Goal: Information Seeking & Learning: Find specific fact

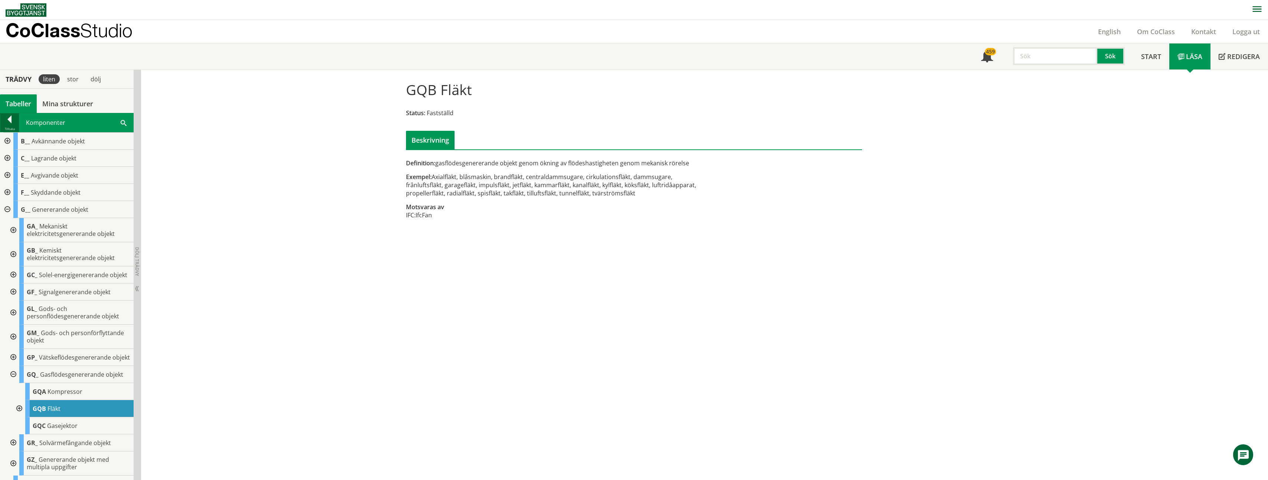
click at [9, 120] on div at bounding box center [9, 120] width 19 height 10
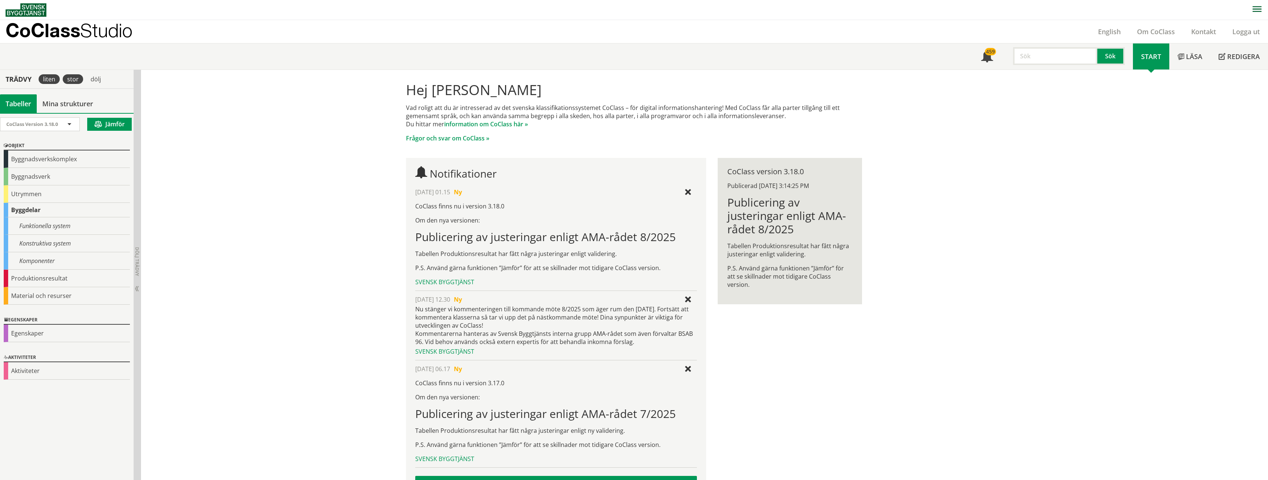
click at [73, 79] on div "stor" at bounding box center [73, 79] width 20 height 10
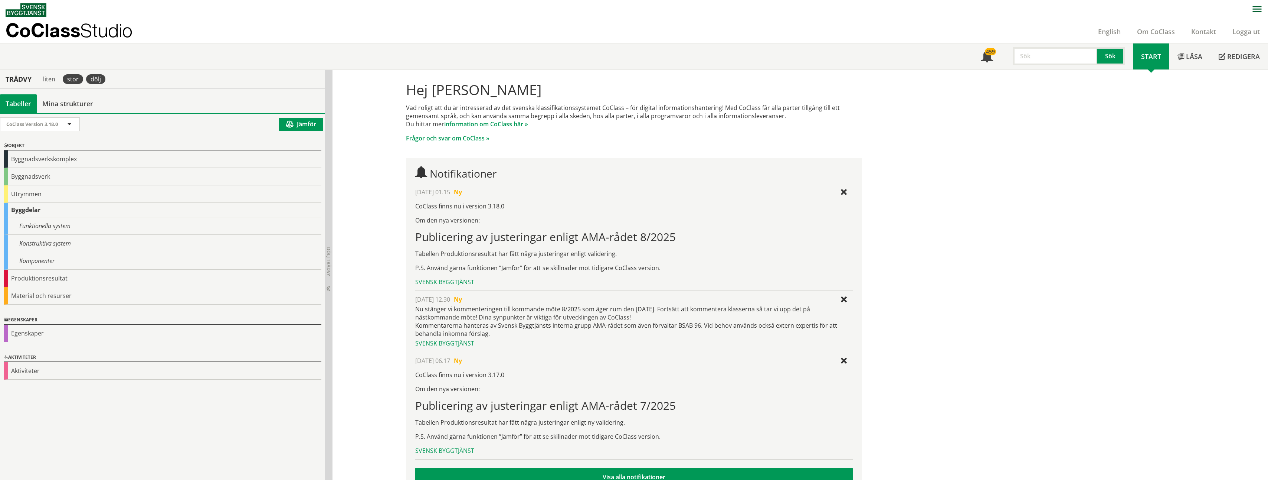
click at [94, 79] on div "dölj" at bounding box center [95, 79] width 19 height 10
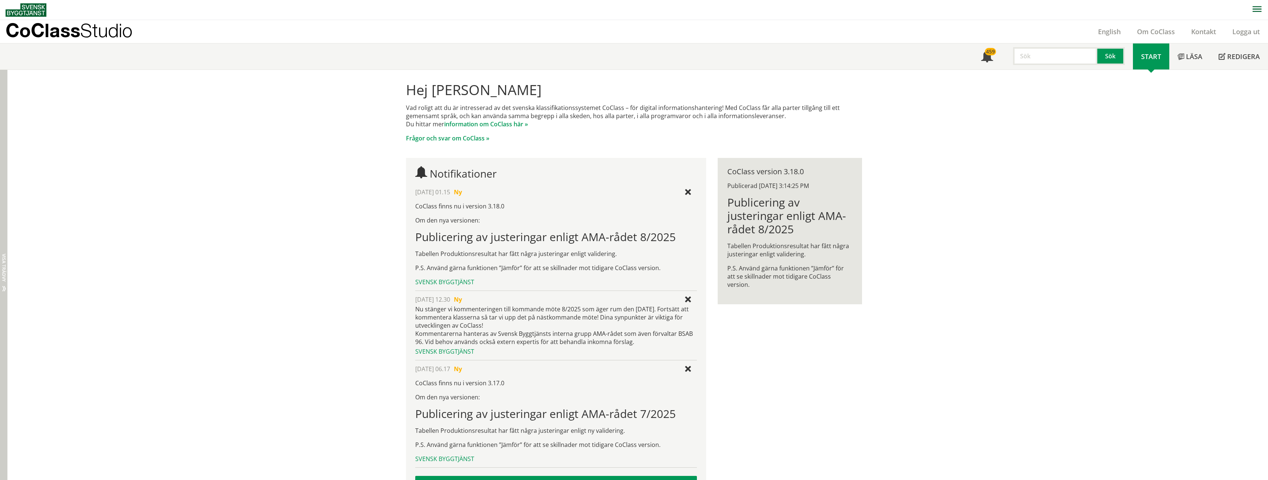
click at [4, 289] on span "Dölj trädvy Visa trädvy" at bounding box center [4, 288] width 6 height 6
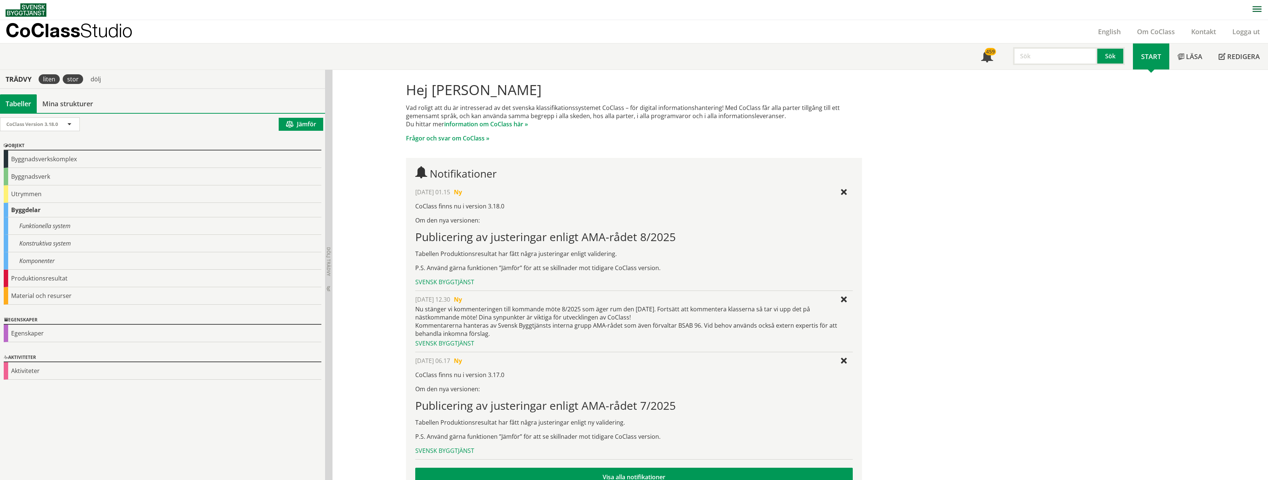
click at [48, 79] on div "liten" at bounding box center [49, 79] width 21 height 10
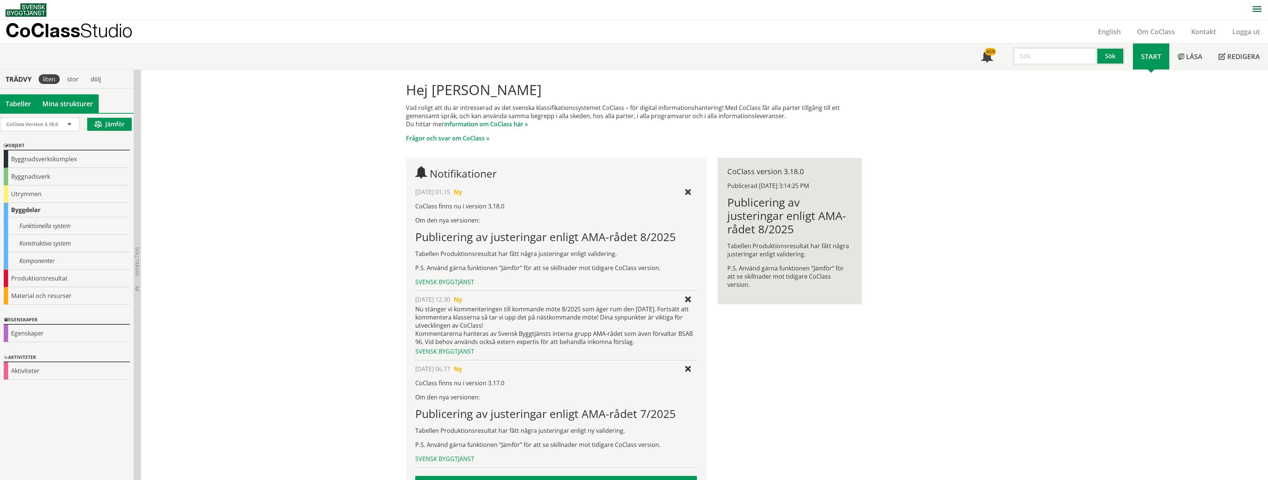
click at [65, 104] on link "Mina strukturer" at bounding box center [68, 103] width 62 height 19
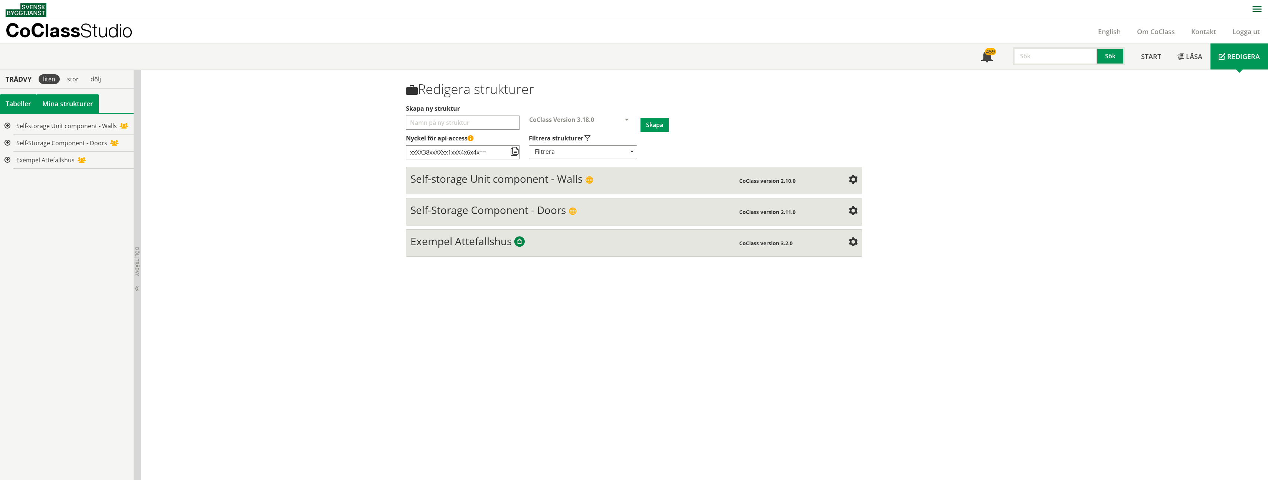
click at [26, 103] on div "Tabeller" at bounding box center [18, 103] width 37 height 19
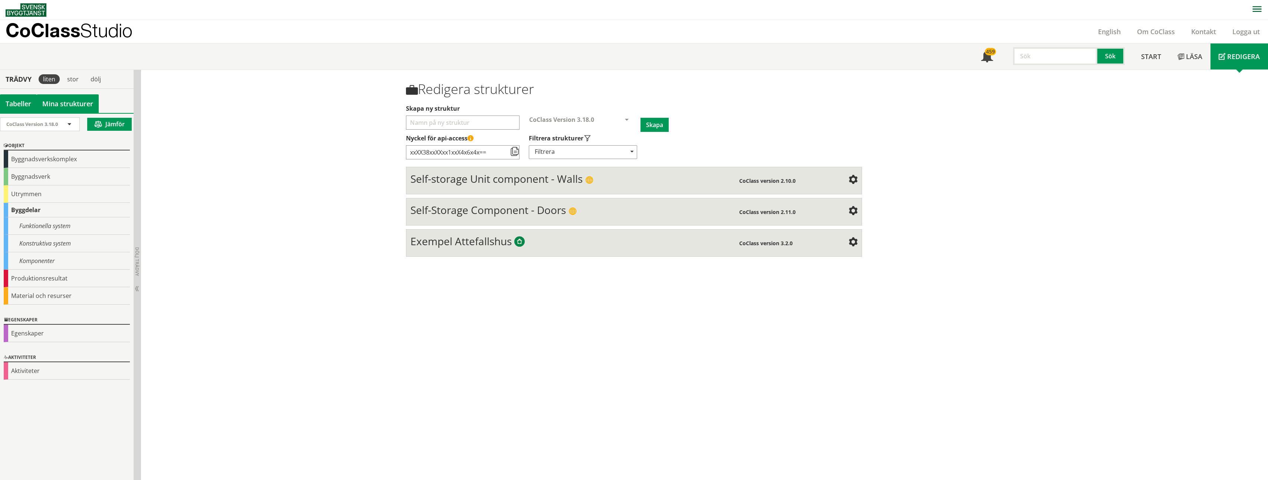
click at [58, 102] on link "Mina strukturer" at bounding box center [68, 103] width 62 height 19
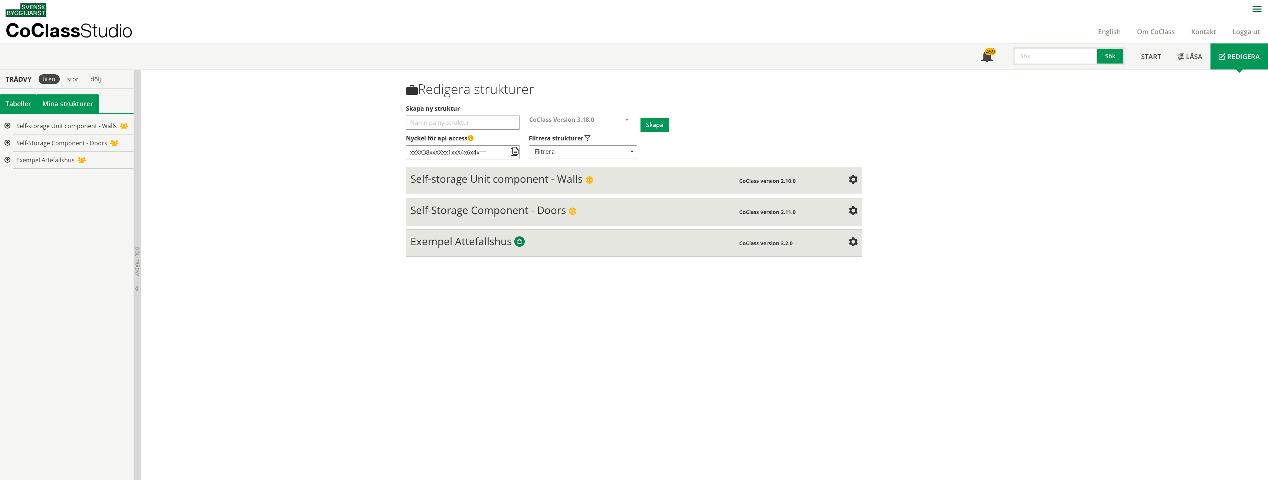
click at [21, 104] on div "Tabeller" at bounding box center [18, 103] width 37 height 19
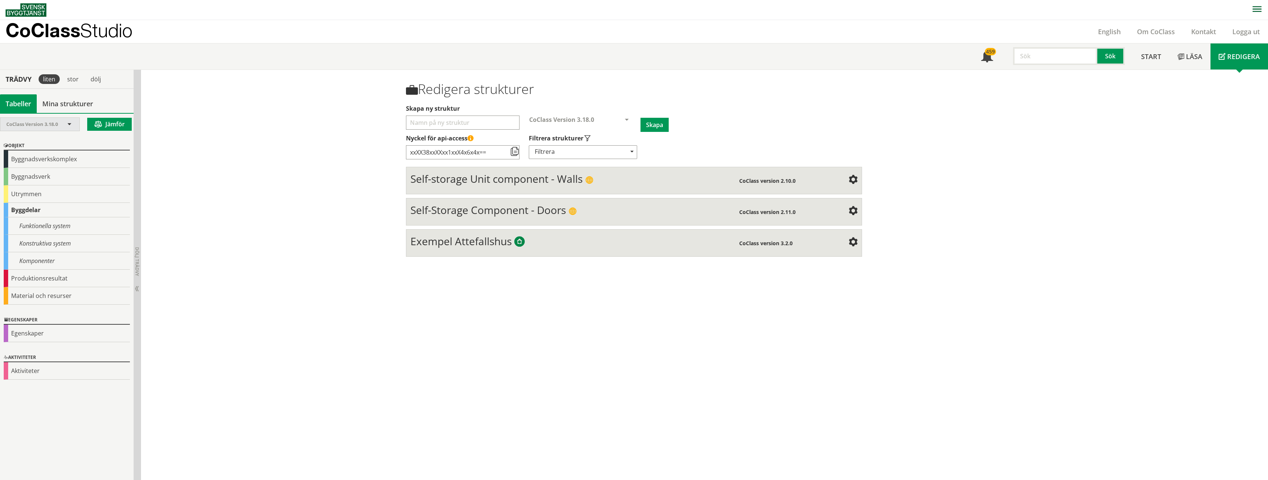
click at [70, 124] on span at bounding box center [69, 124] width 7 height 7
click at [70, 123] on span at bounding box center [69, 124] width 7 height 7
click at [68, 159] on div "Byggnadsverkskomplex" at bounding box center [67, 158] width 126 height 17
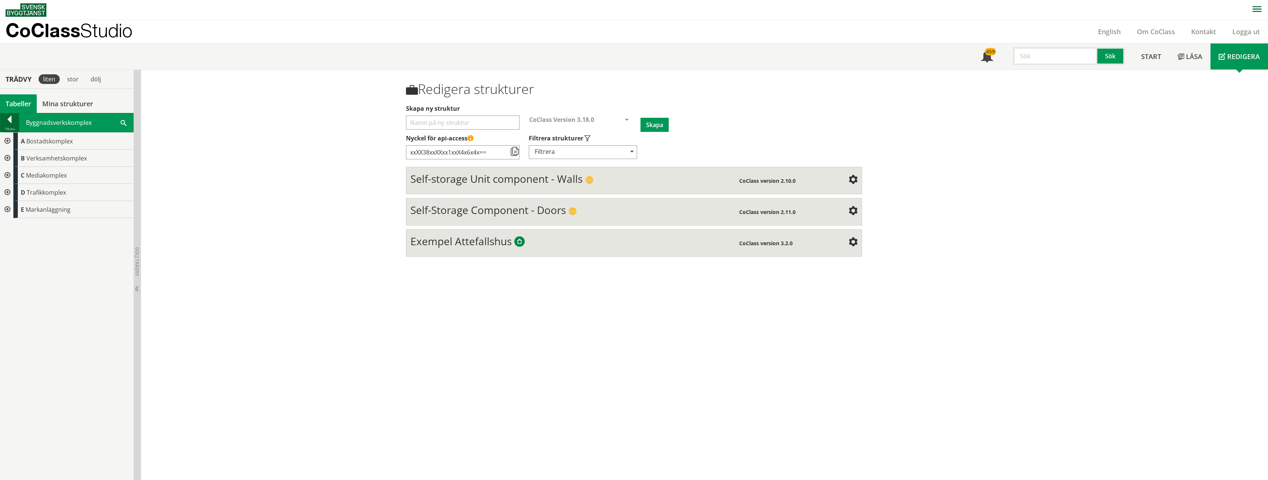
click at [11, 120] on div at bounding box center [9, 120] width 19 height 10
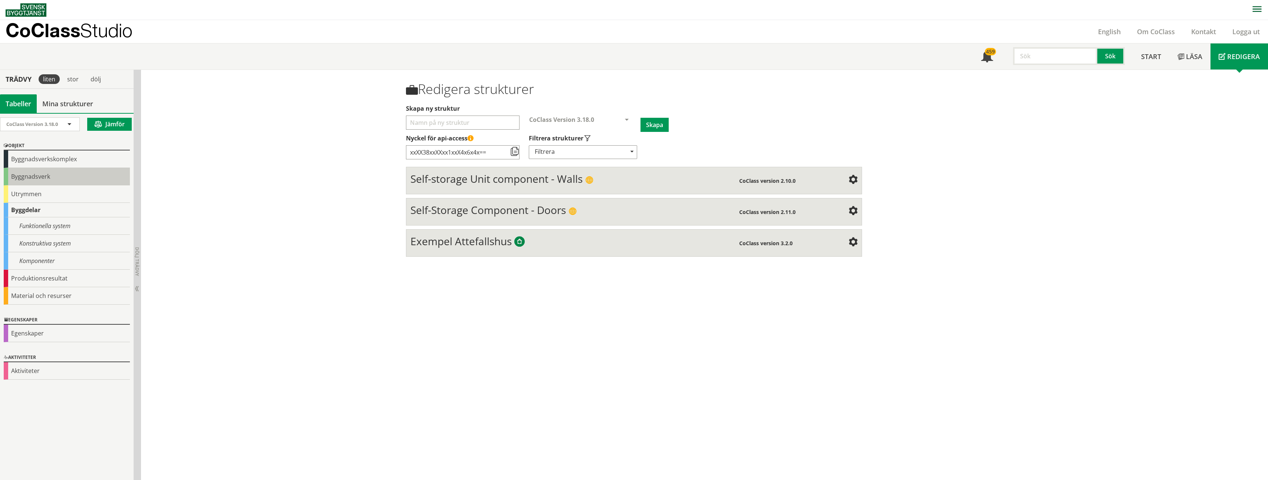
click at [45, 176] on div "Byggnadsverk" at bounding box center [67, 176] width 126 height 17
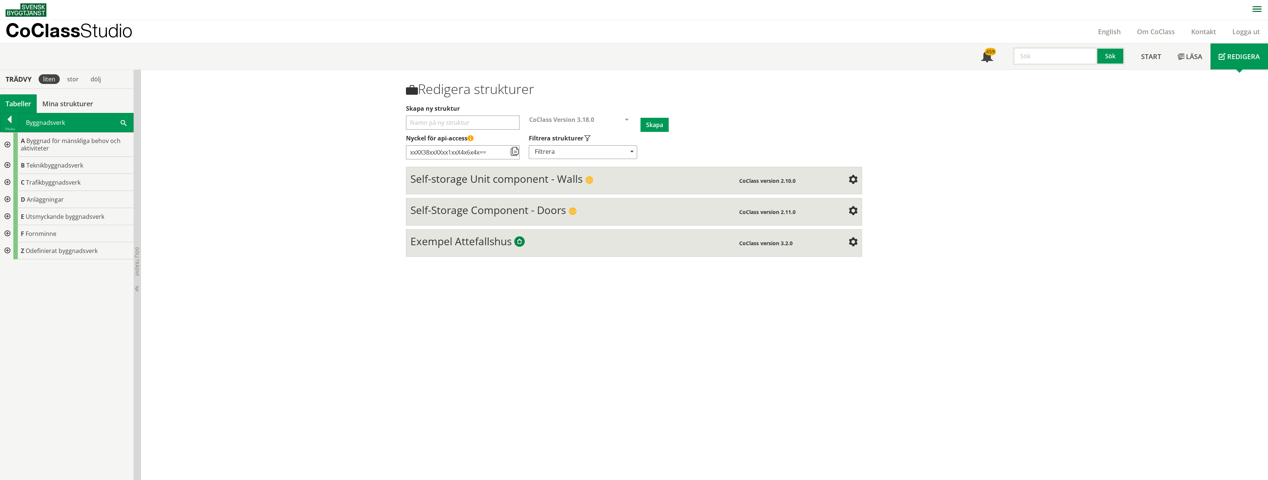
click at [123, 122] on span at bounding box center [124, 122] width 6 height 8
click at [124, 122] on span at bounding box center [124, 122] width 6 height 8
click at [8, 118] on div at bounding box center [9, 121] width 19 height 10
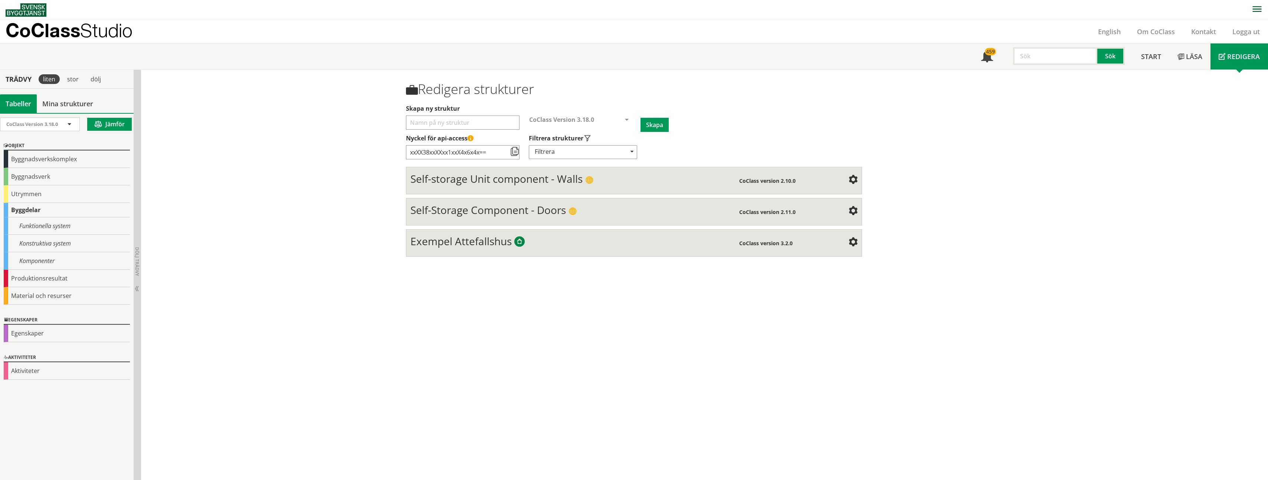
click at [704, 55] on input "text" at bounding box center [1055, 56] width 84 height 18
type input "sliper"
